Goal: Information Seeking & Learning: Learn about a topic

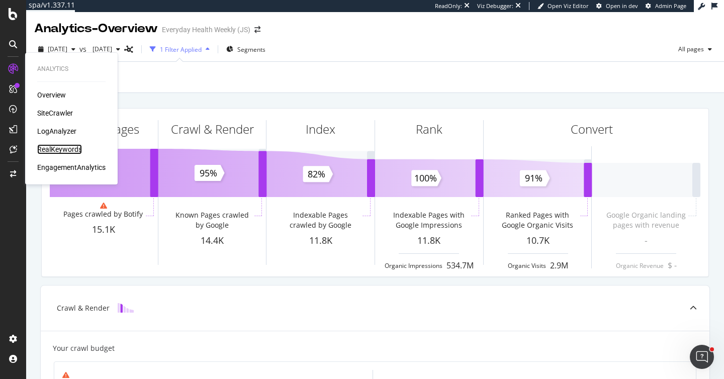
click at [56, 148] on div "RealKeywords" at bounding box center [59, 149] width 45 height 10
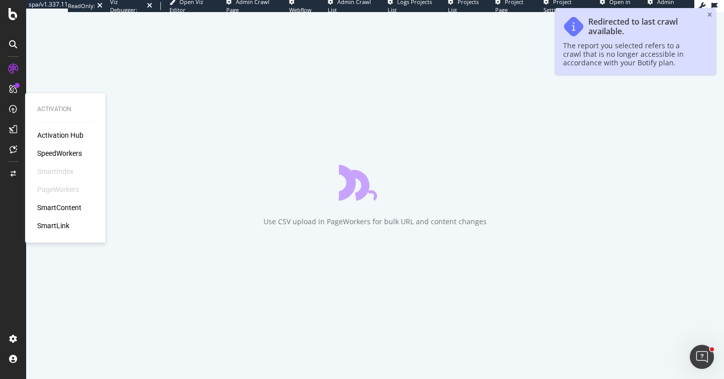
click at [54, 149] on div "SpeedWorkers" at bounding box center [59, 153] width 45 height 10
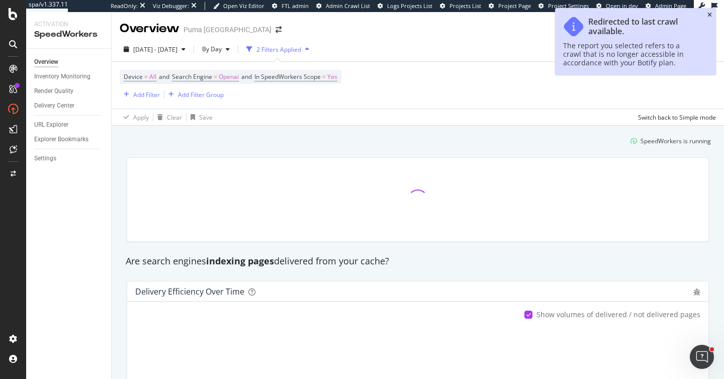
click at [711, 15] on icon "close toast" at bounding box center [709, 15] width 5 height 6
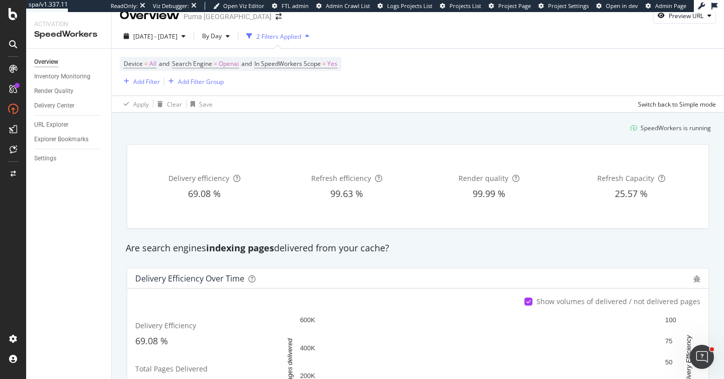
scroll to position [10, 0]
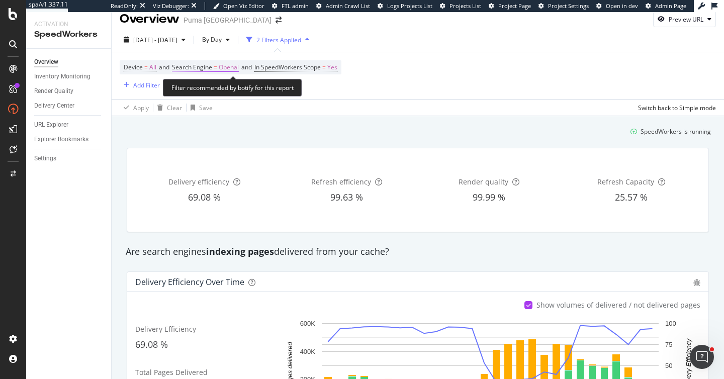
click at [230, 68] on span "Openai" at bounding box center [229, 67] width 20 height 14
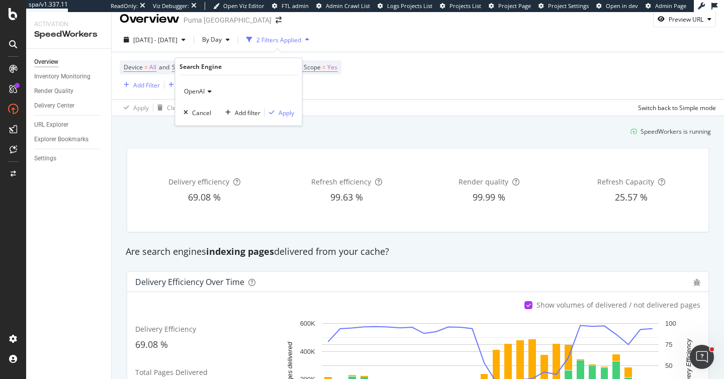
click at [209, 88] on icon at bounding box center [208, 91] width 7 height 6
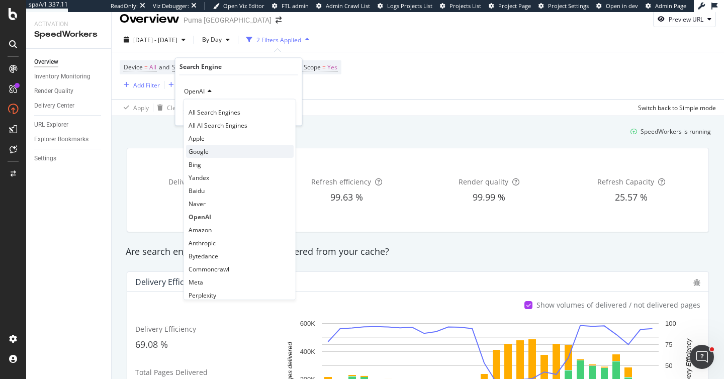
click at [202, 152] on span "Google" at bounding box center [199, 151] width 20 height 9
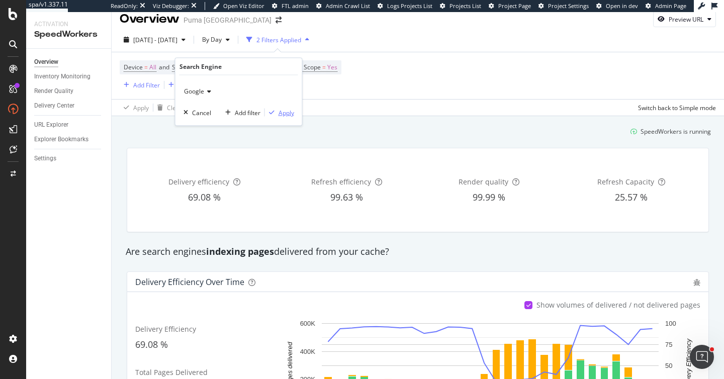
click at [282, 114] on div "Apply" at bounding box center [287, 112] width 16 height 9
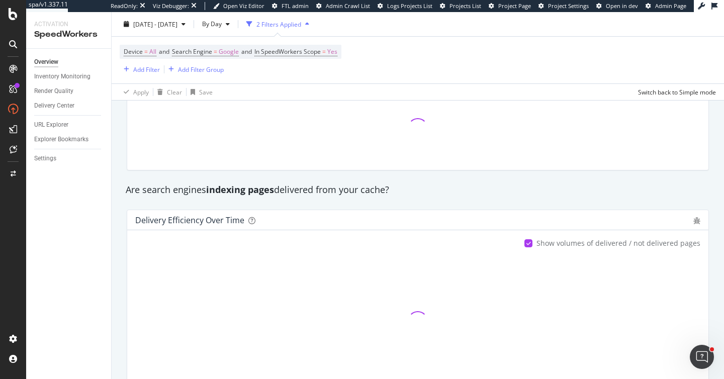
scroll to position [207, 0]
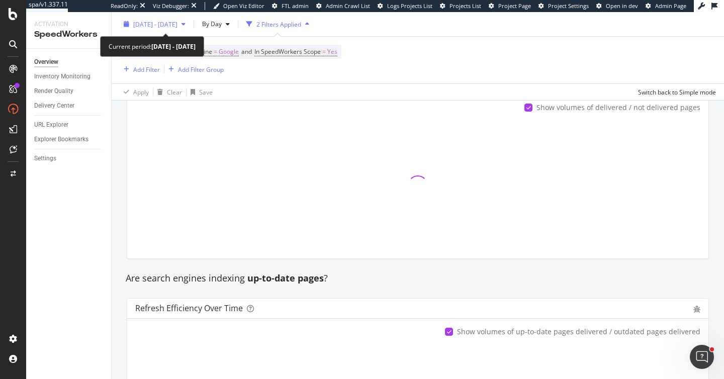
click at [170, 22] on span "[DATE] - [DATE]" at bounding box center [155, 24] width 44 height 9
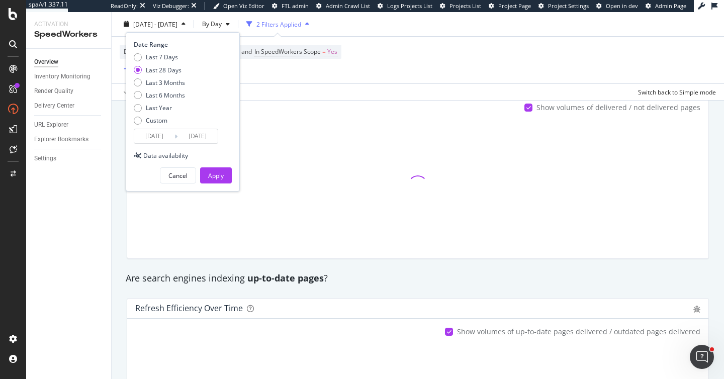
click at [164, 103] on div "Last 7 Days Last 28 Days Last 3 Months Last 6 Months Last Year Custom" at bounding box center [159, 91] width 51 height 76
click at [164, 106] on div "Last Year" at bounding box center [159, 108] width 26 height 9
type input "[DATE]"
click at [205, 168] on button "Apply" at bounding box center [216, 175] width 32 height 16
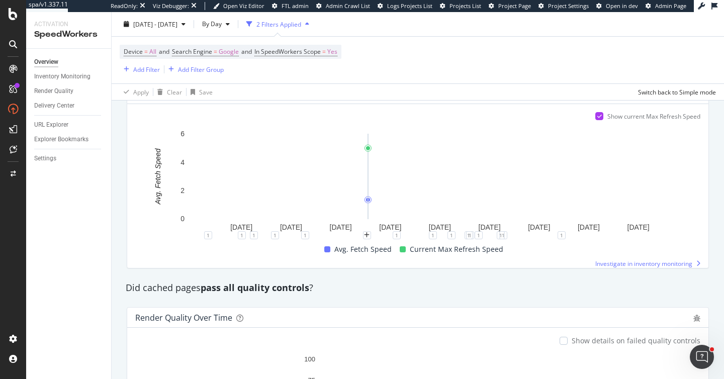
scroll to position [803, 0]
